Goal: Information Seeking & Learning: Learn about a topic

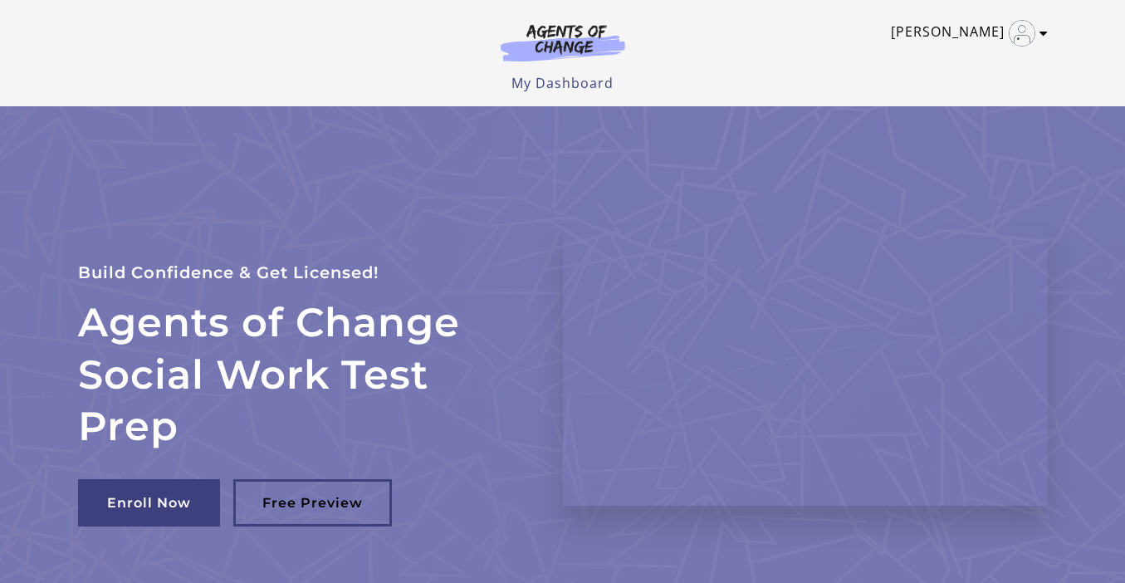
click at [1031, 32] on img "Toggle menu" at bounding box center [1022, 33] width 27 height 27
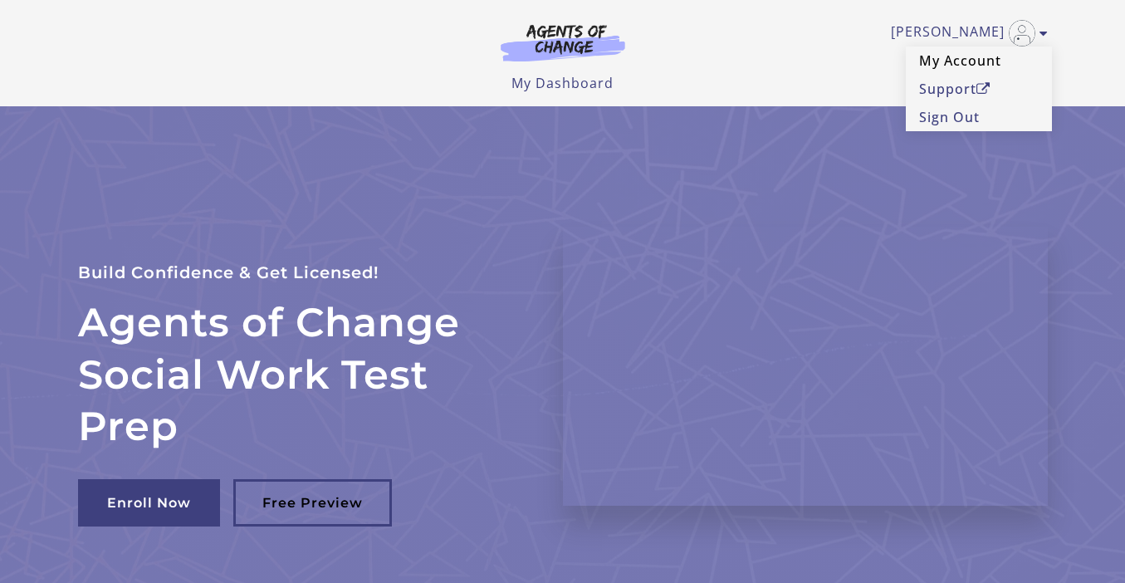
click at [959, 63] on link "My Account" at bounding box center [979, 61] width 146 height 28
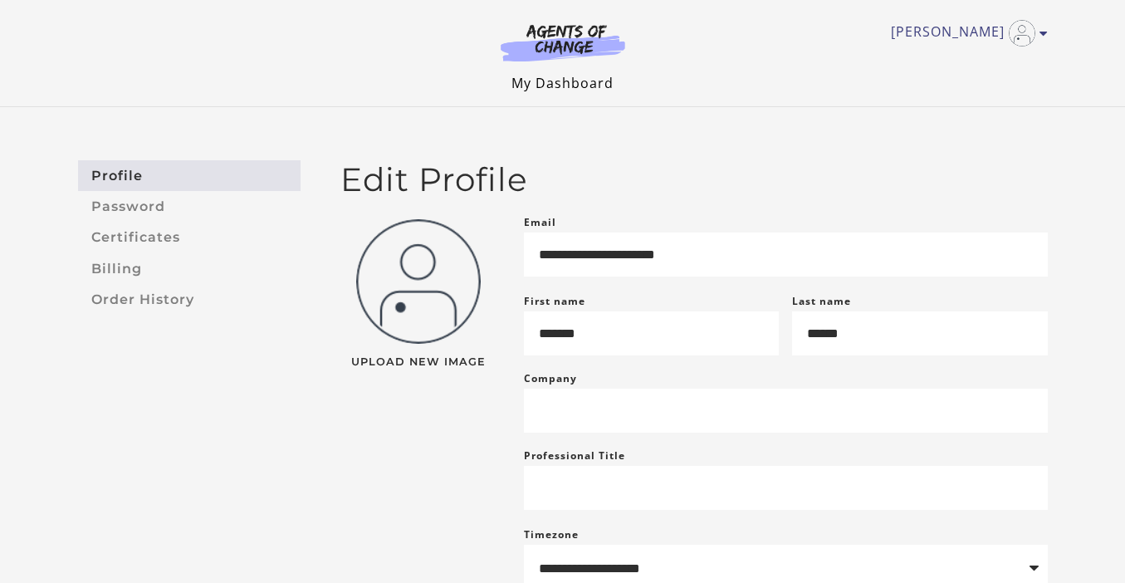
click at [556, 85] on link "My Dashboard" at bounding box center [563, 83] width 102 height 18
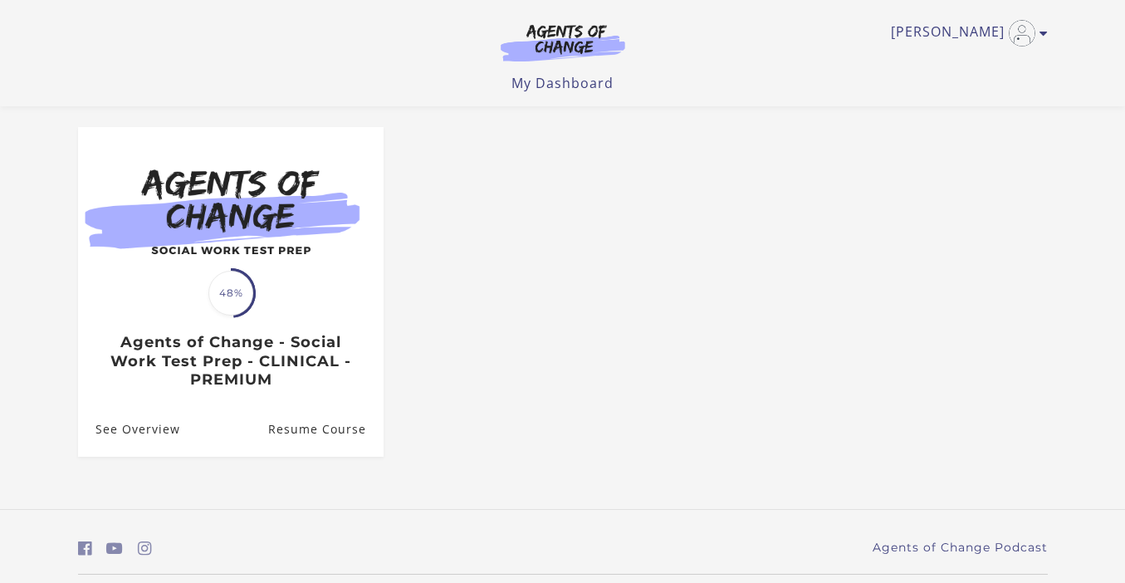
scroll to position [135, 0]
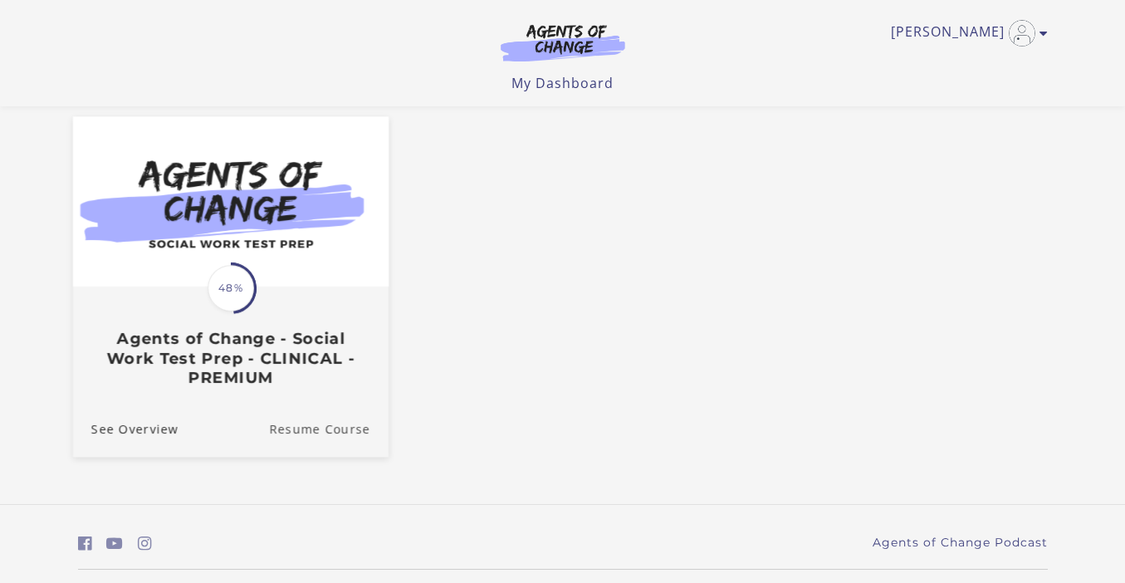
click at [324, 438] on link "Resume Course" at bounding box center [329, 428] width 120 height 56
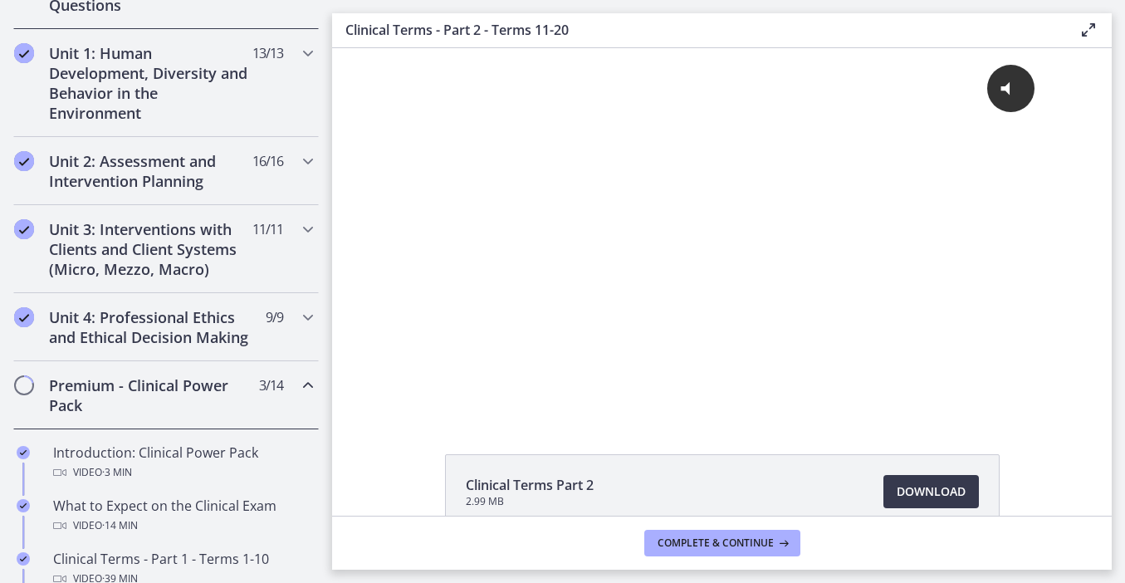
scroll to position [455, 0]
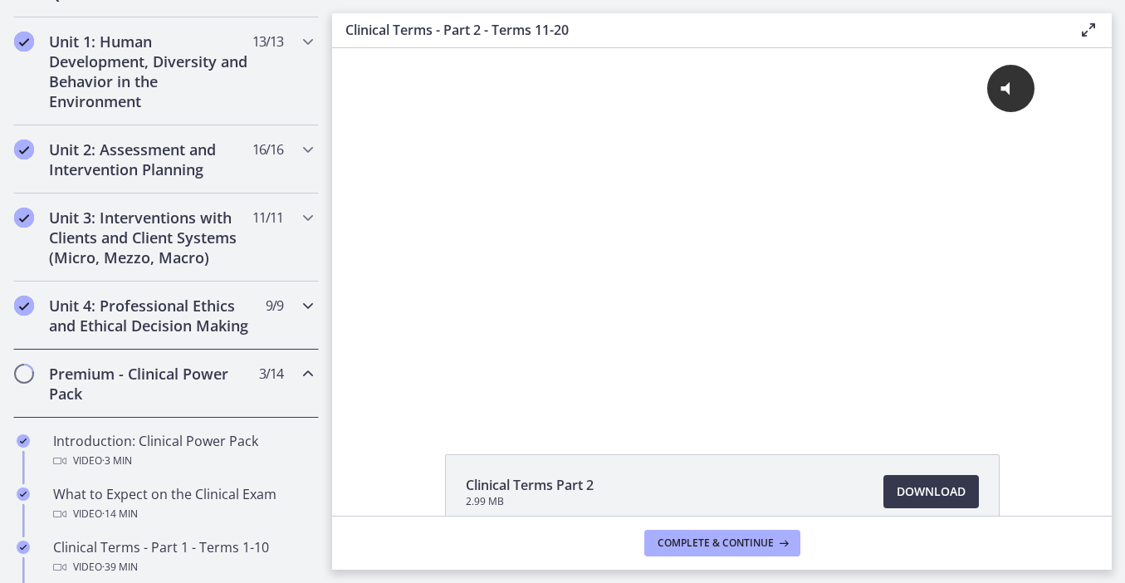
click at [303, 306] on icon "Chapters" at bounding box center [308, 306] width 20 height 20
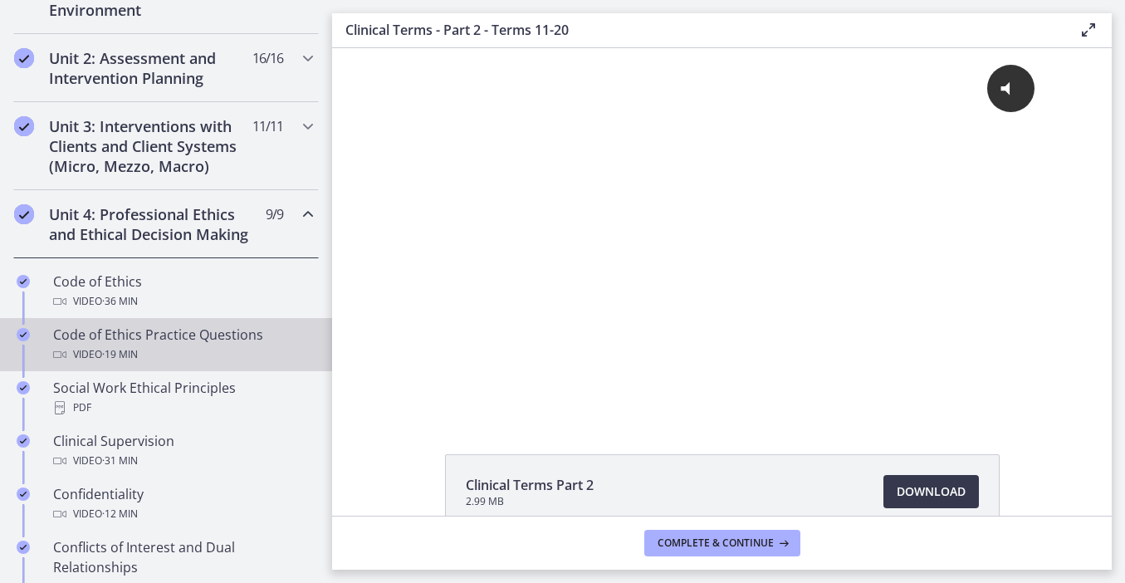
scroll to position [551, 0]
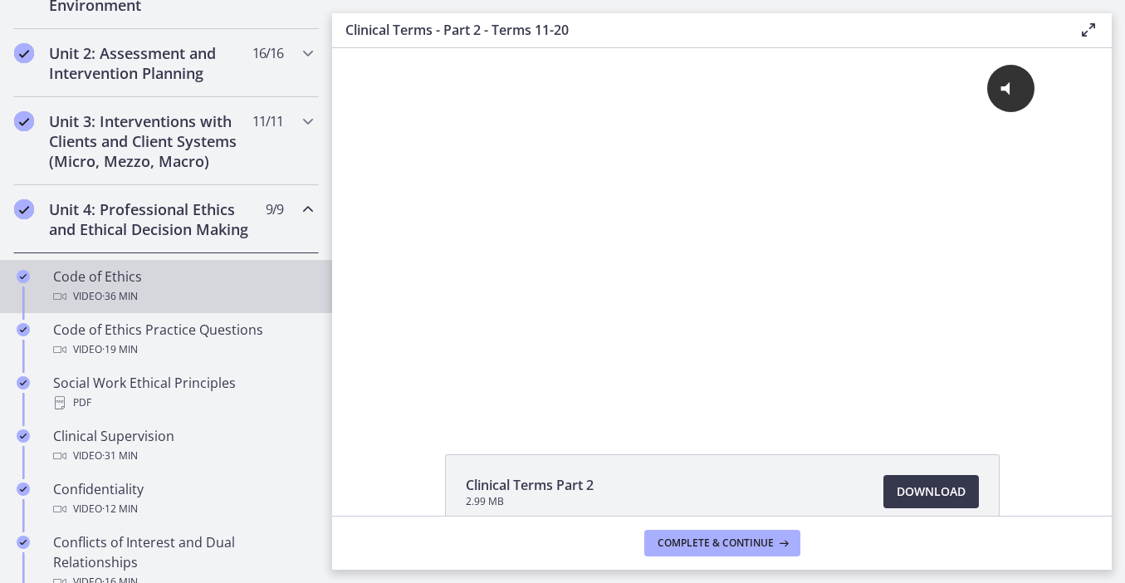
click at [110, 279] on div "Code of Ethics Video · 36 min" at bounding box center [182, 287] width 259 height 40
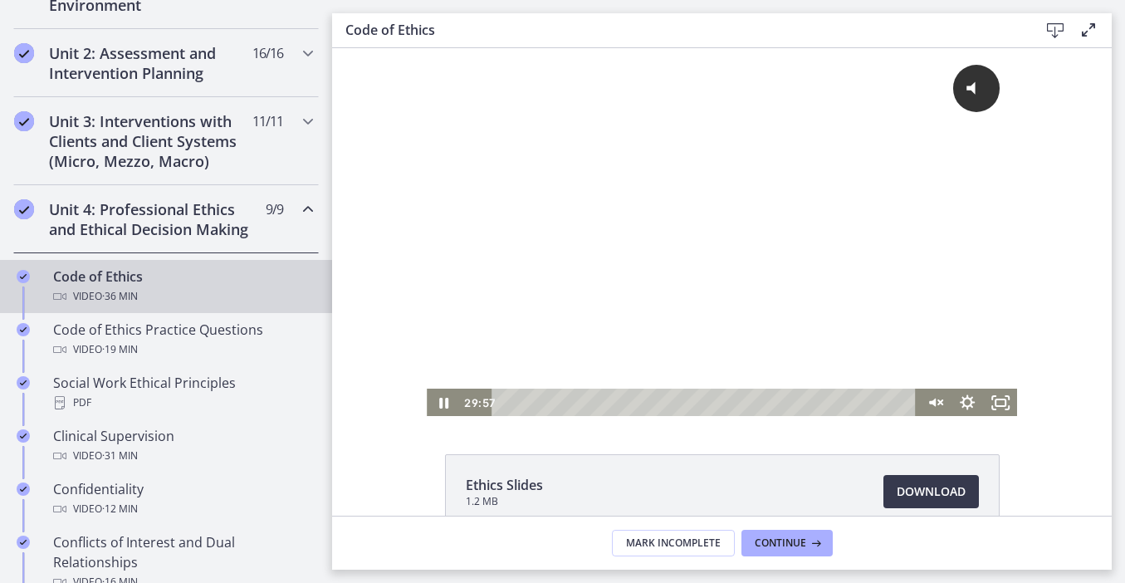
scroll to position [1, 0]
click at [507, 404] on div "Playbar" at bounding box center [706, 402] width 405 height 28
click at [934, 400] on icon "Unmute" at bounding box center [932, 401] width 8 height 10
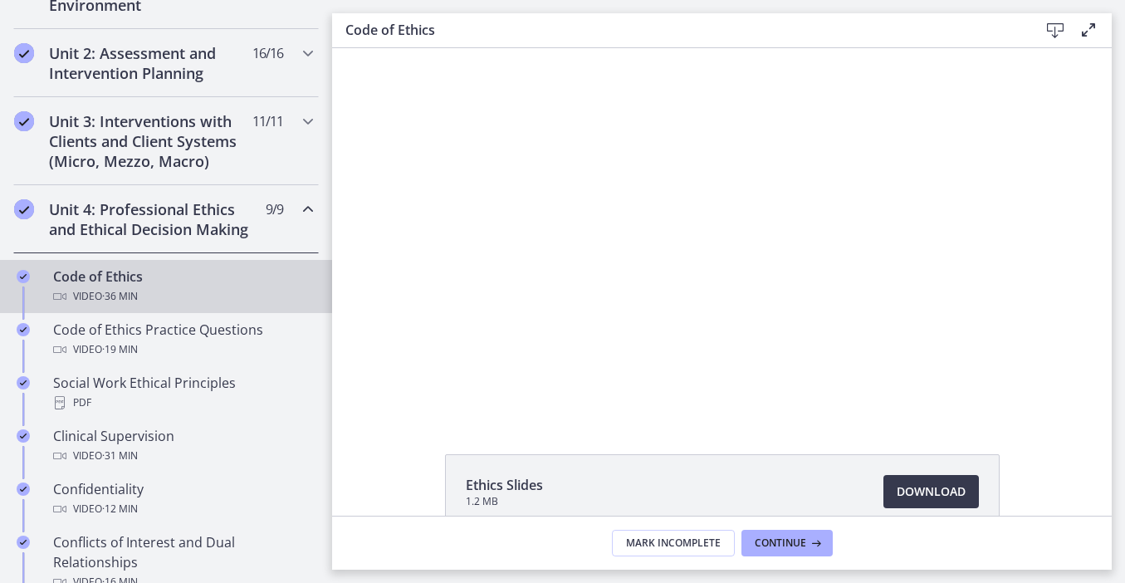
click at [934, 401] on button "Mute" at bounding box center [934, 402] width 33 height 28
click at [934, 401] on button "Unmute" at bounding box center [934, 402] width 33 height 28
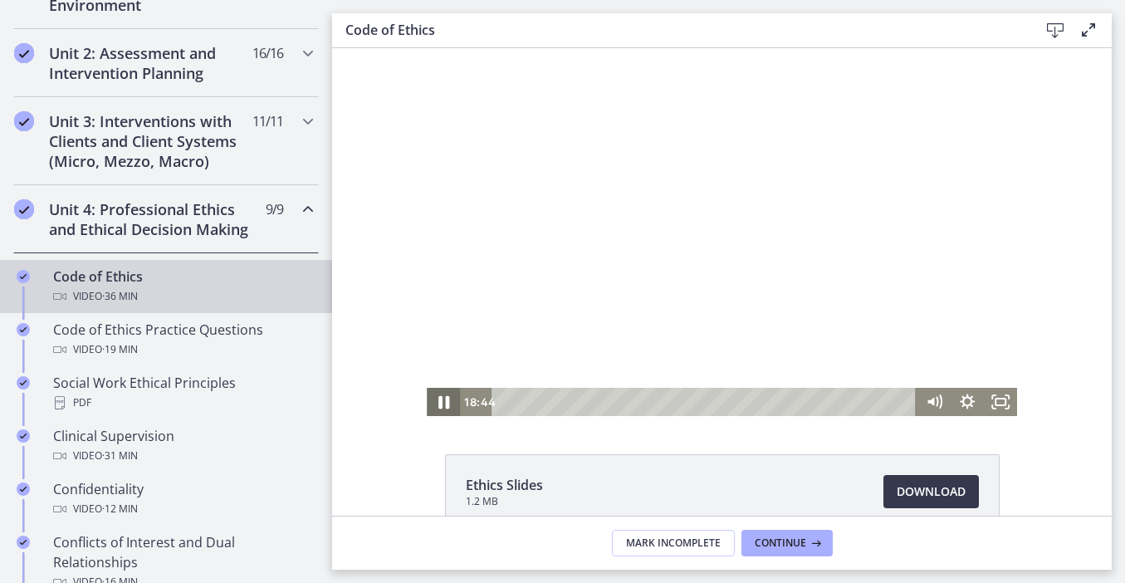
click at [444, 395] on icon "Pause" at bounding box center [444, 402] width 40 height 34
